Goal: Book appointment/travel/reservation

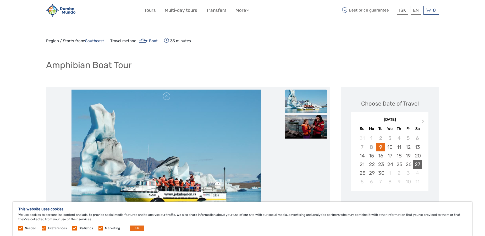
click at [419, 162] on div "27" at bounding box center [416, 164] width 9 height 9
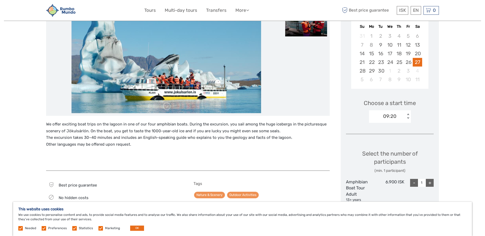
scroll to position [107, 0]
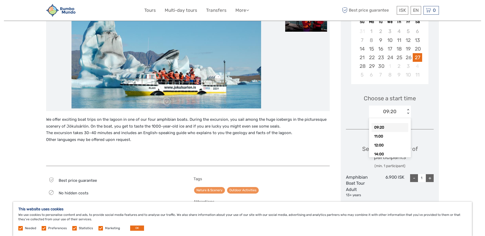
drag, startPoint x: 399, startPoint y: 113, endPoint x: 356, endPoint y: 111, distance: 42.4
click at [356, 111] on div "Choose a start time option 09:20 selected, 1 of 6. 6 results available. Use Up …" at bounding box center [390, 104] width 88 height 34
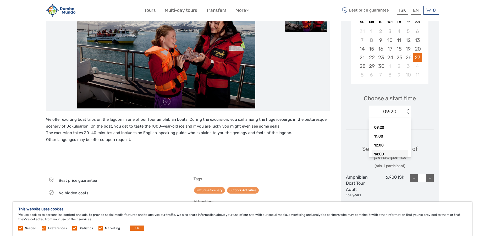
click at [389, 154] on div "14:00" at bounding box center [389, 154] width 37 height 9
click at [444, 128] on div "Region / Starts from: Southeast Travel method: Boat 35 minutes Amphibian Boat T…" at bounding box center [242, 186] width 477 height 586
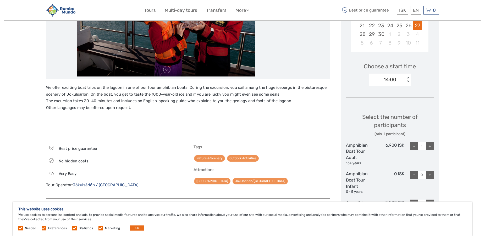
scroll to position [160, 0]
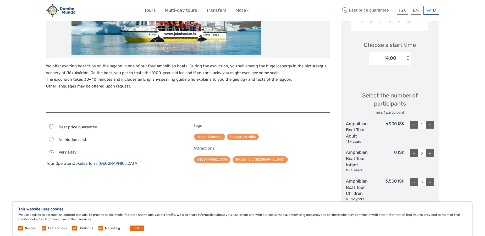
click at [431, 126] on div "+" at bounding box center [430, 125] width 8 height 8
type input "3"
click at [439, 141] on div "Region / Starts from: Southeast Travel method: Boat 35 minutes Amphibian Boat T…" at bounding box center [242, 133] width 477 height 586
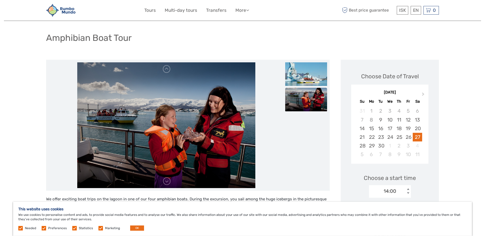
scroll to position [27, 0]
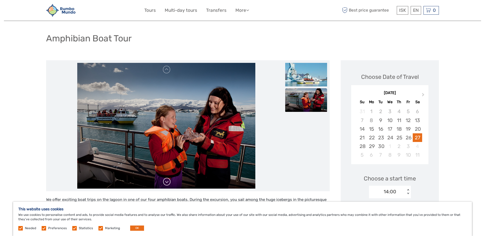
click at [167, 184] on link at bounding box center [167, 181] width 8 height 8
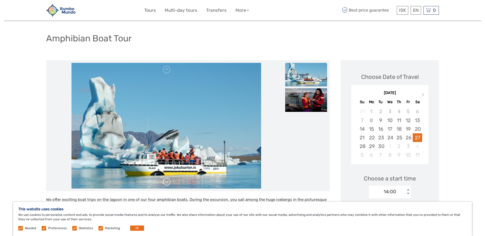
click at [167, 182] on link at bounding box center [167, 181] width 8 height 8
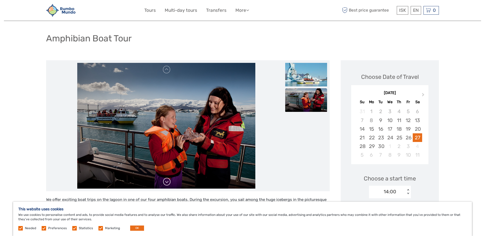
click at [167, 182] on link at bounding box center [167, 181] width 8 height 8
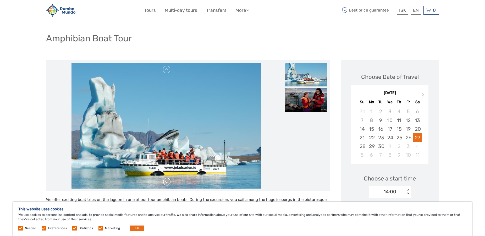
click at [167, 182] on link at bounding box center [167, 181] width 8 height 8
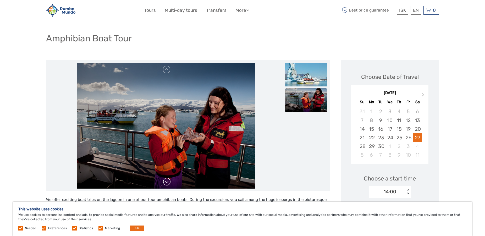
click at [167, 182] on link at bounding box center [167, 181] width 8 height 8
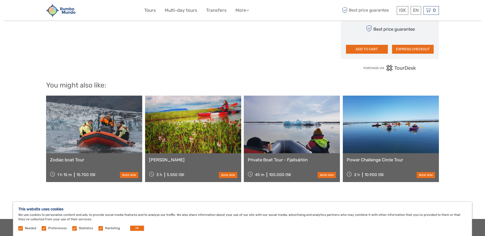
scroll to position [427, 0]
